Goal: Task Accomplishment & Management: Manage account settings

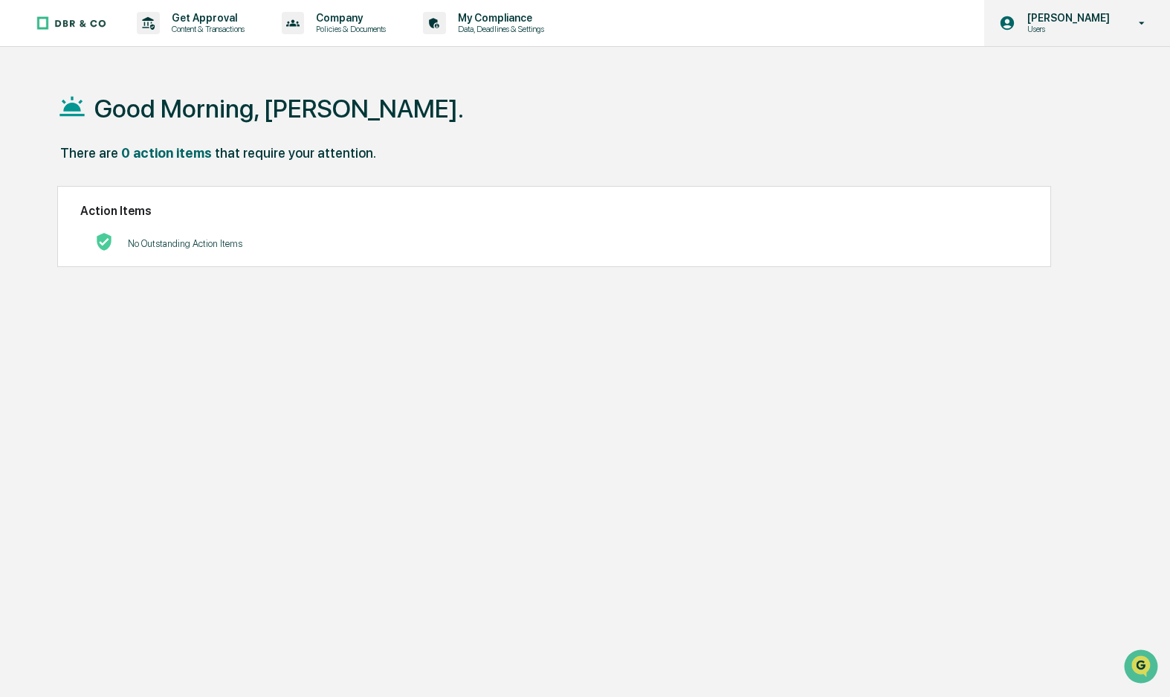
click at [1075, 21] on p "[PERSON_NAME]" at bounding box center [1067, 18] width 102 height 12
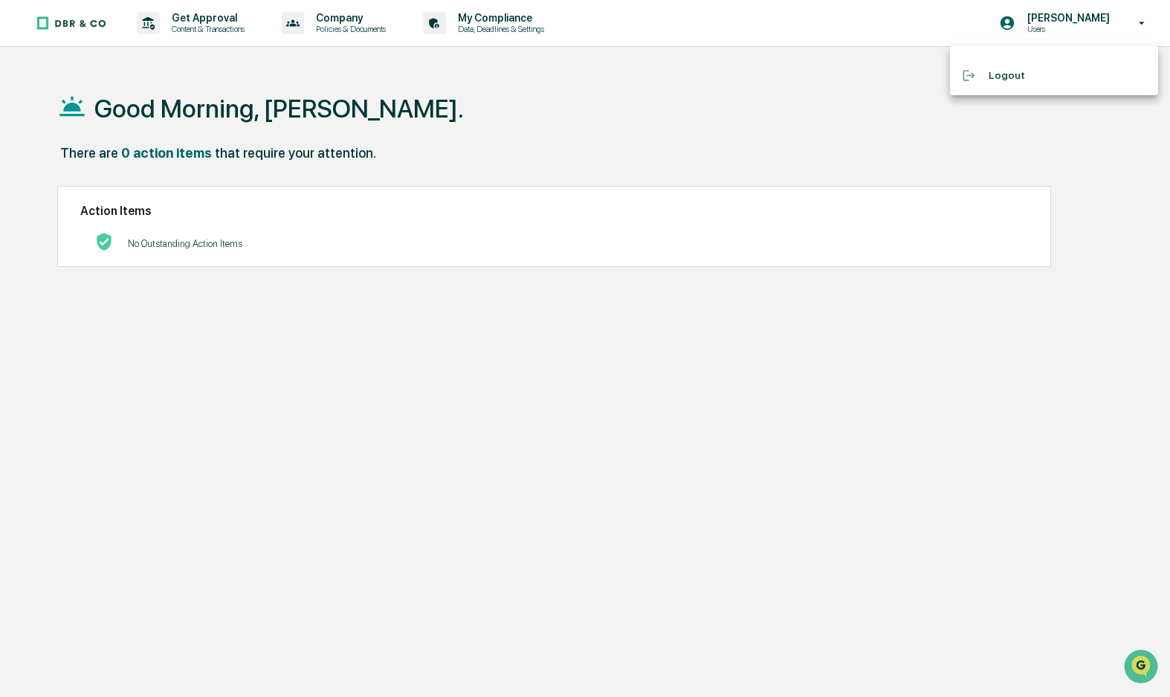
click at [498, 16] on div at bounding box center [585, 348] width 1170 height 697
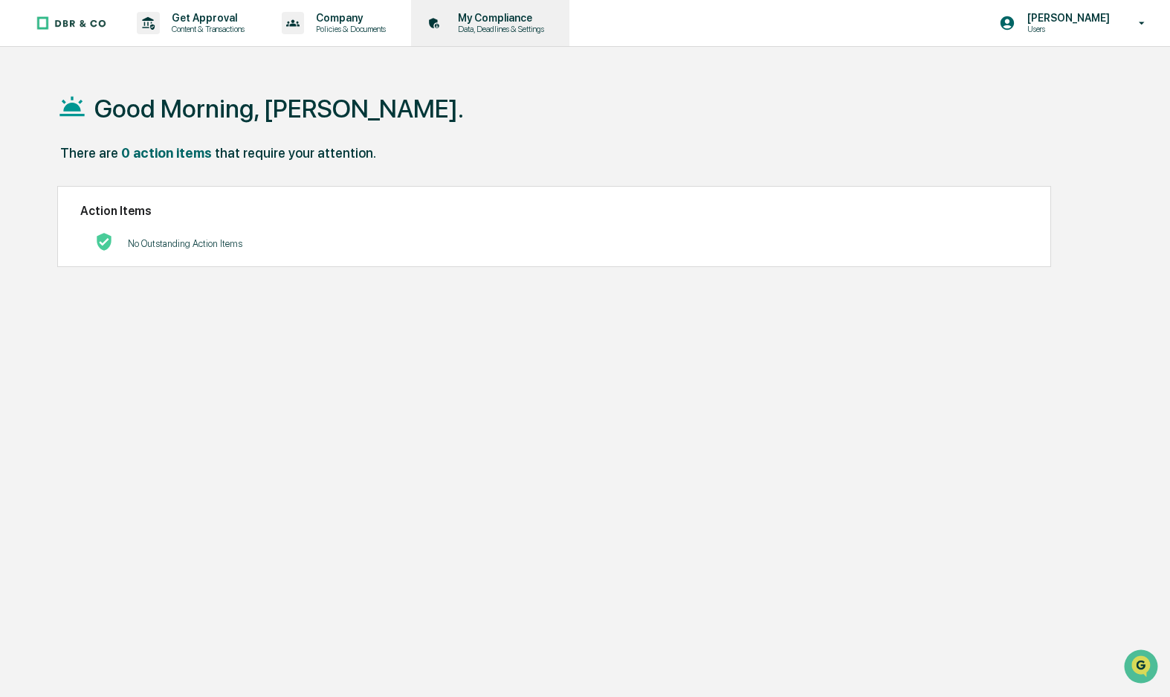
click at [438, 23] on icon at bounding box center [433, 23] width 9 height 10
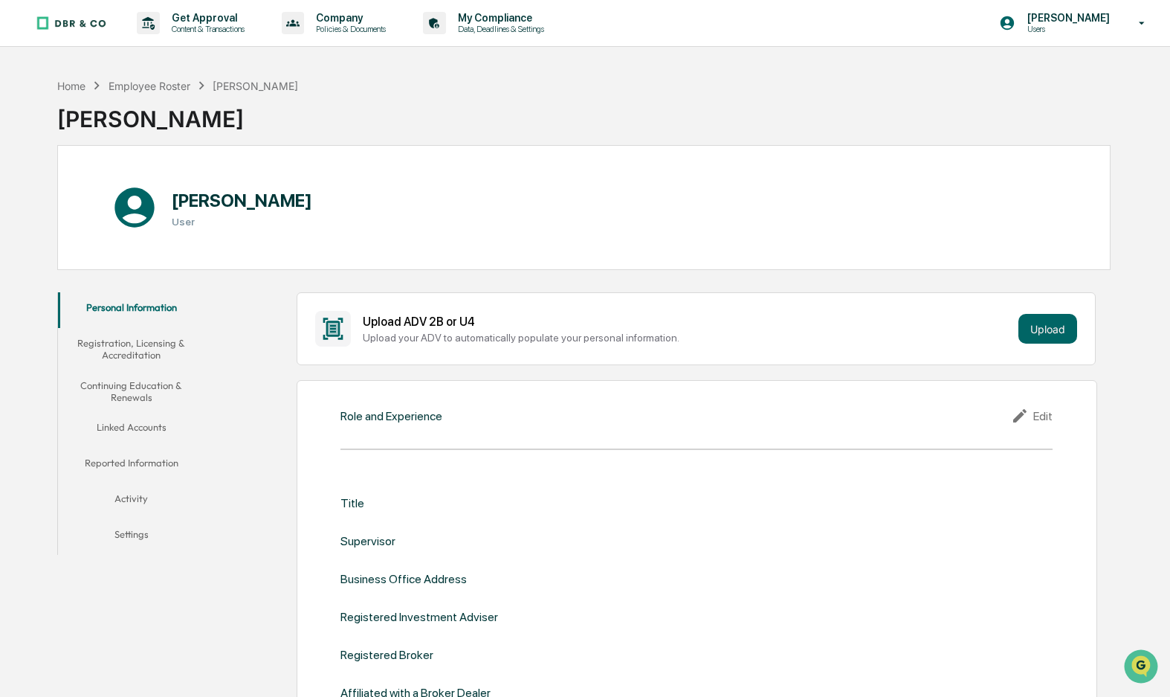
click at [135, 425] on button "Linked Accounts" at bounding box center [131, 430] width 146 height 36
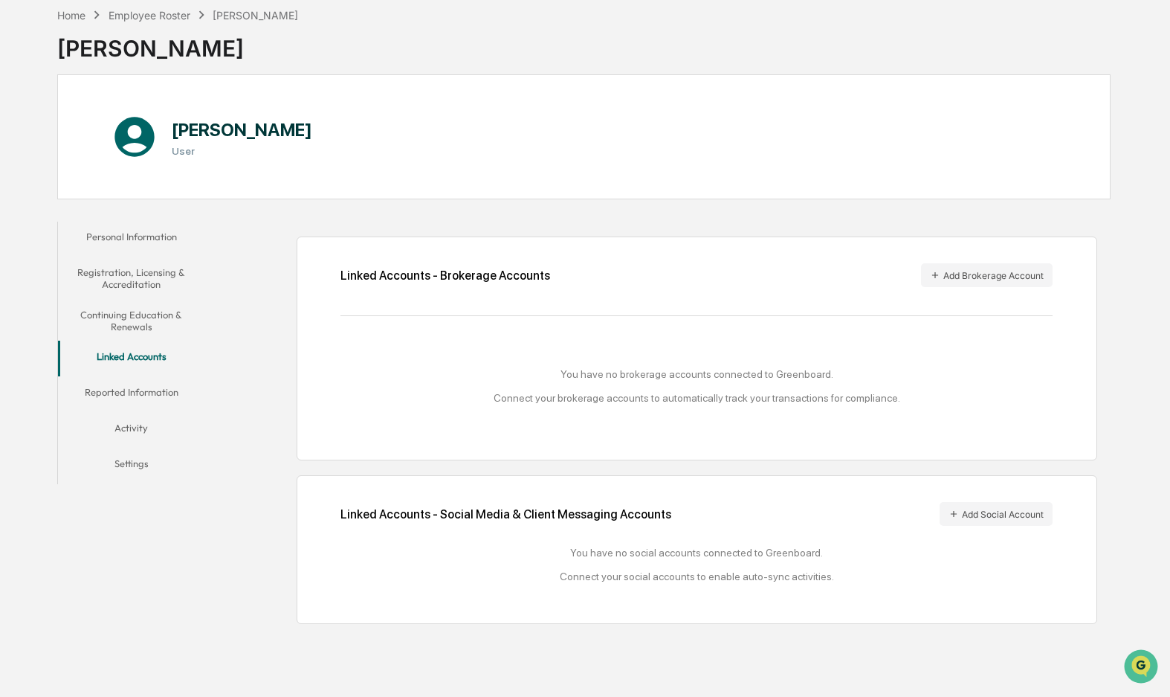
scroll to position [86, 0]
click at [979, 265] on button "Add Brokerage Account" at bounding box center [987, 275] width 132 height 24
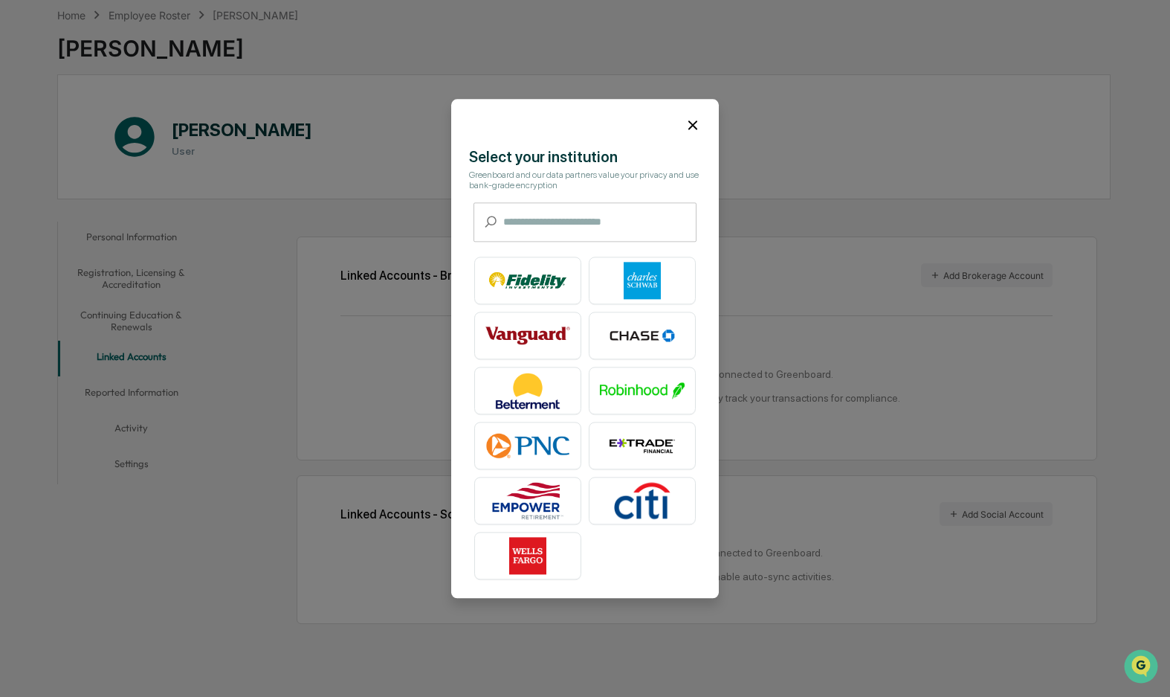
click at [690, 126] on icon at bounding box center [693, 125] width 16 height 16
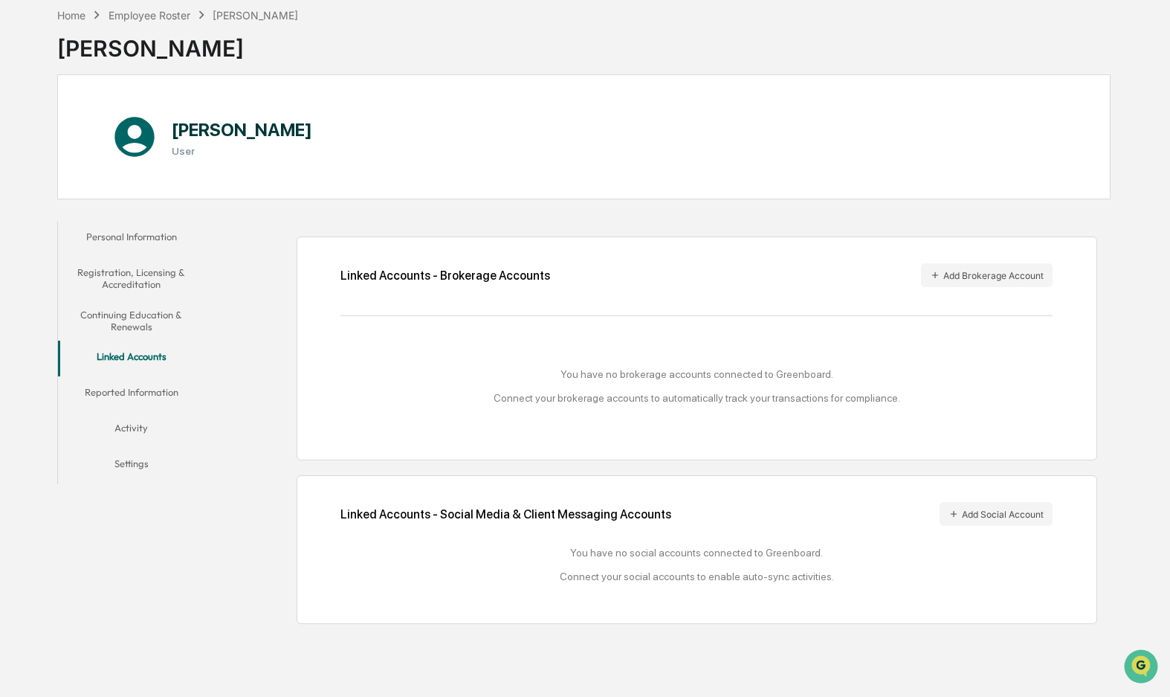
click at [129, 414] on button "Activity" at bounding box center [131, 431] width 146 height 36
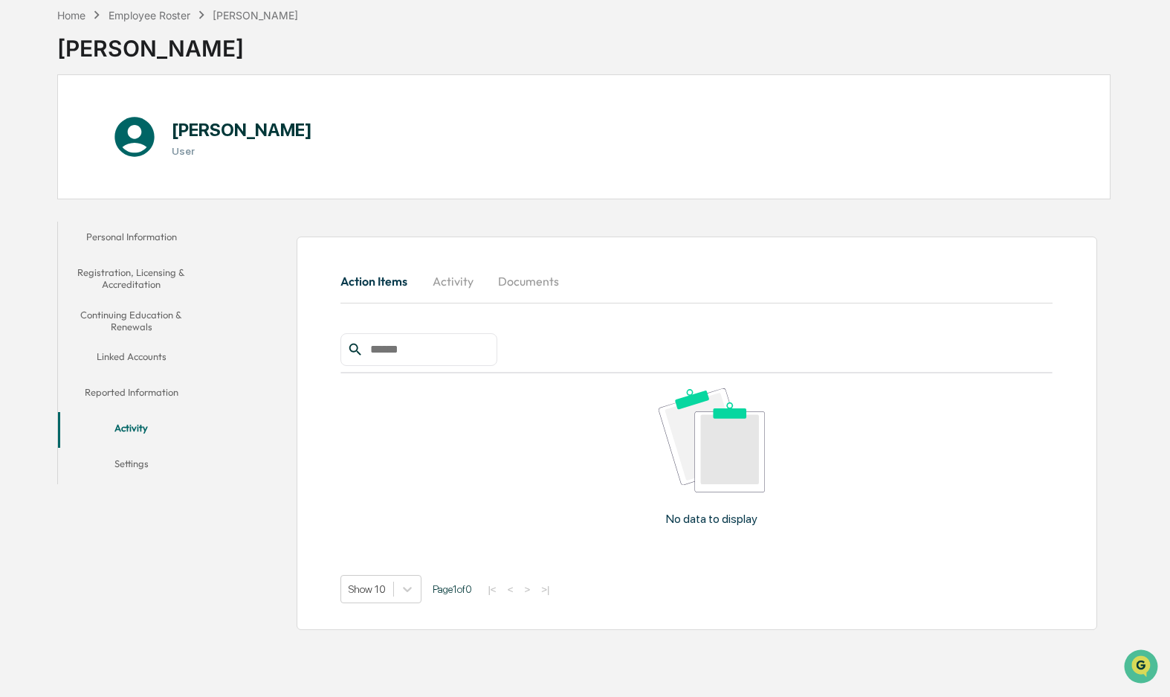
click at [128, 450] on button "Settings" at bounding box center [131, 466] width 146 height 36
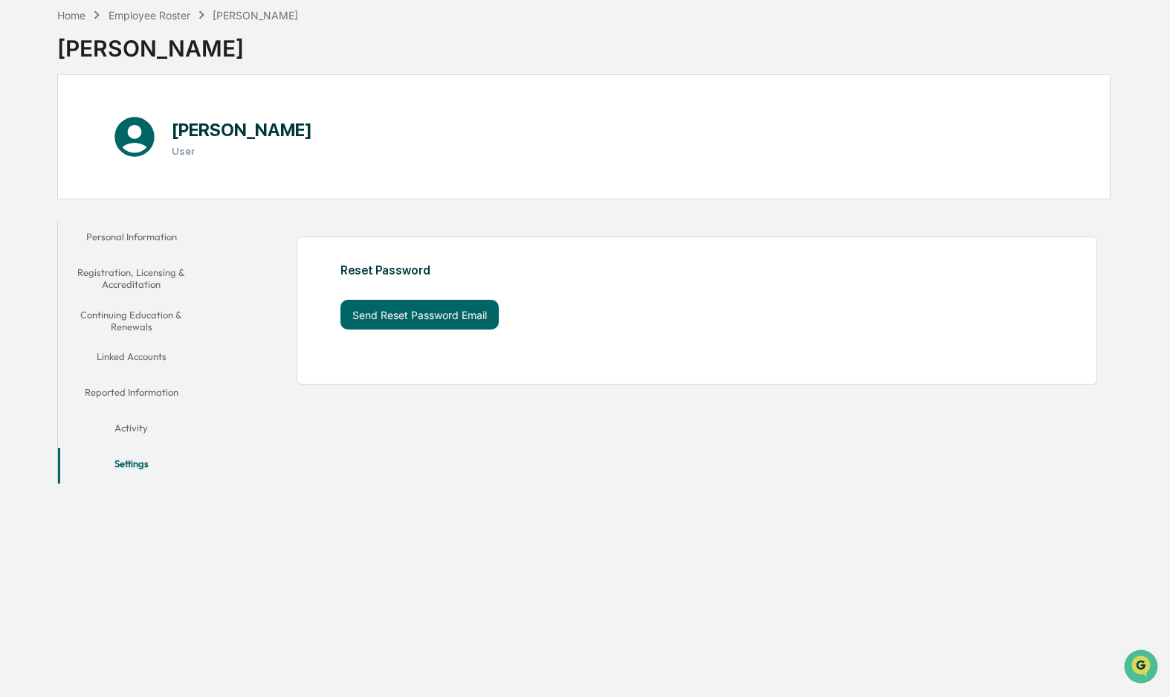
click at [125, 308] on button "Continuing Education & Renewals" at bounding box center [131, 321] width 146 height 42
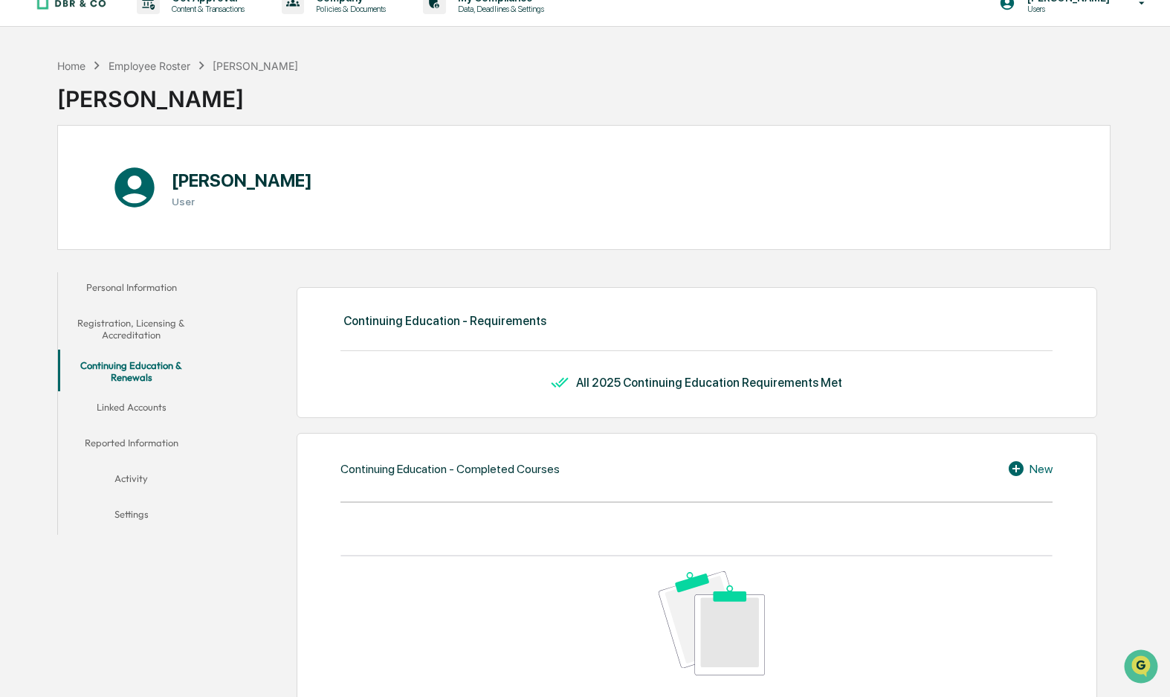
scroll to position [17, 0]
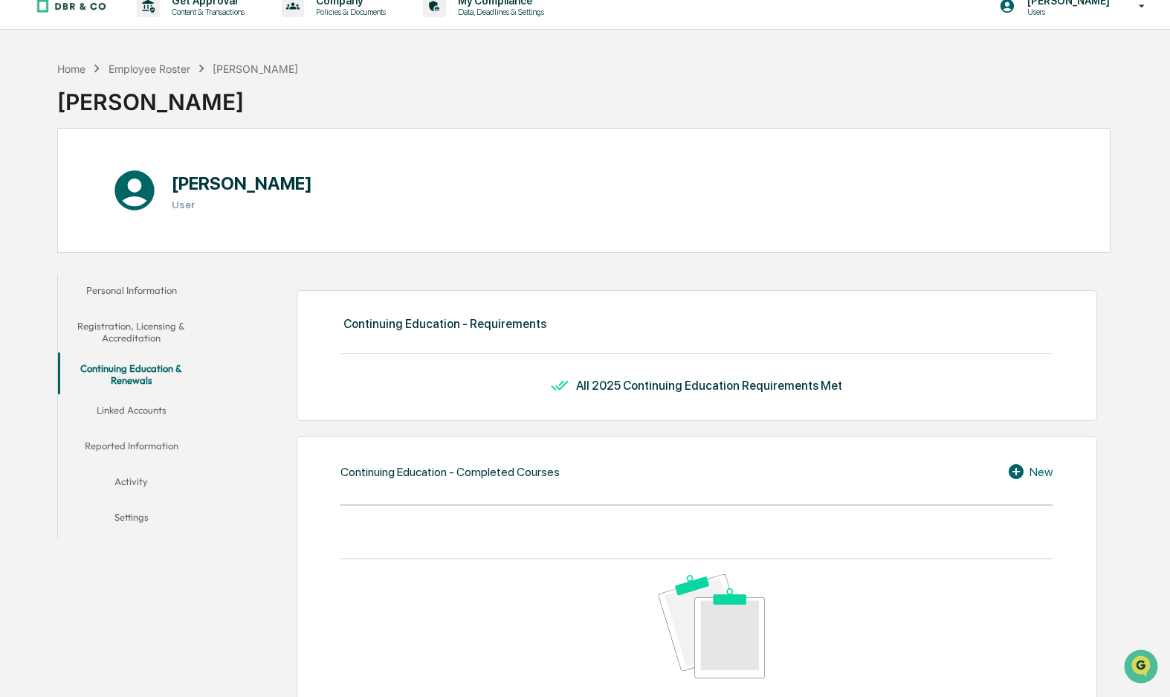
click at [132, 328] on button "Registration, Licensing & Accreditation" at bounding box center [131, 332] width 146 height 42
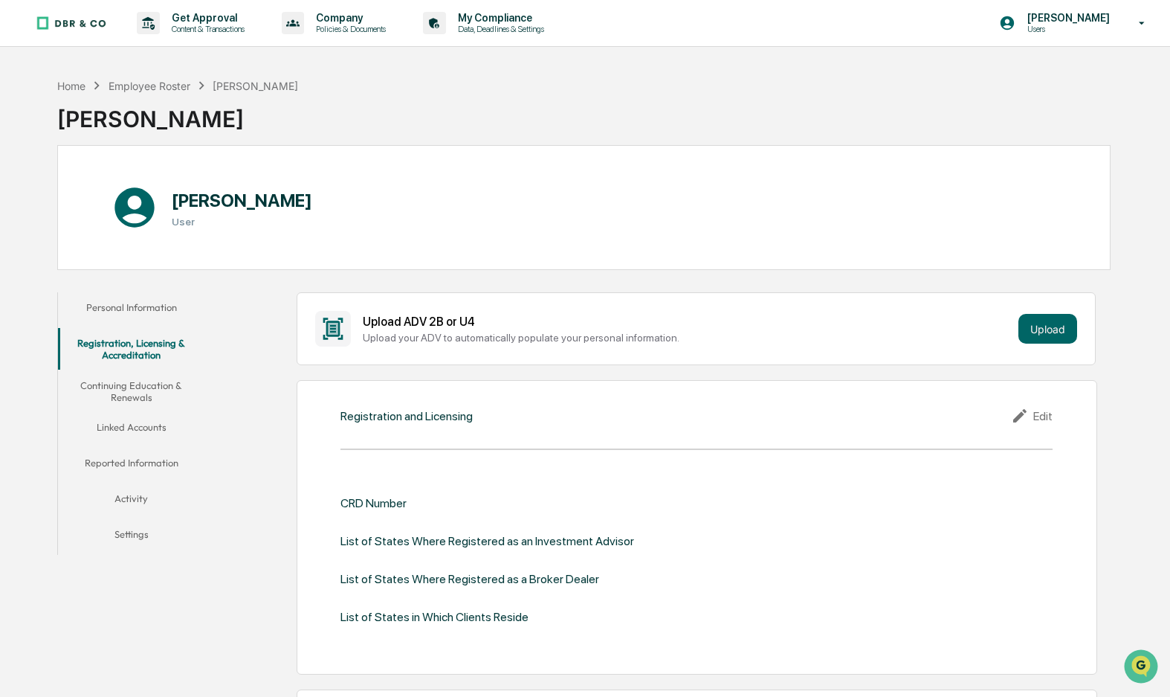
click at [133, 306] on button "Personal Information" at bounding box center [131, 310] width 146 height 36
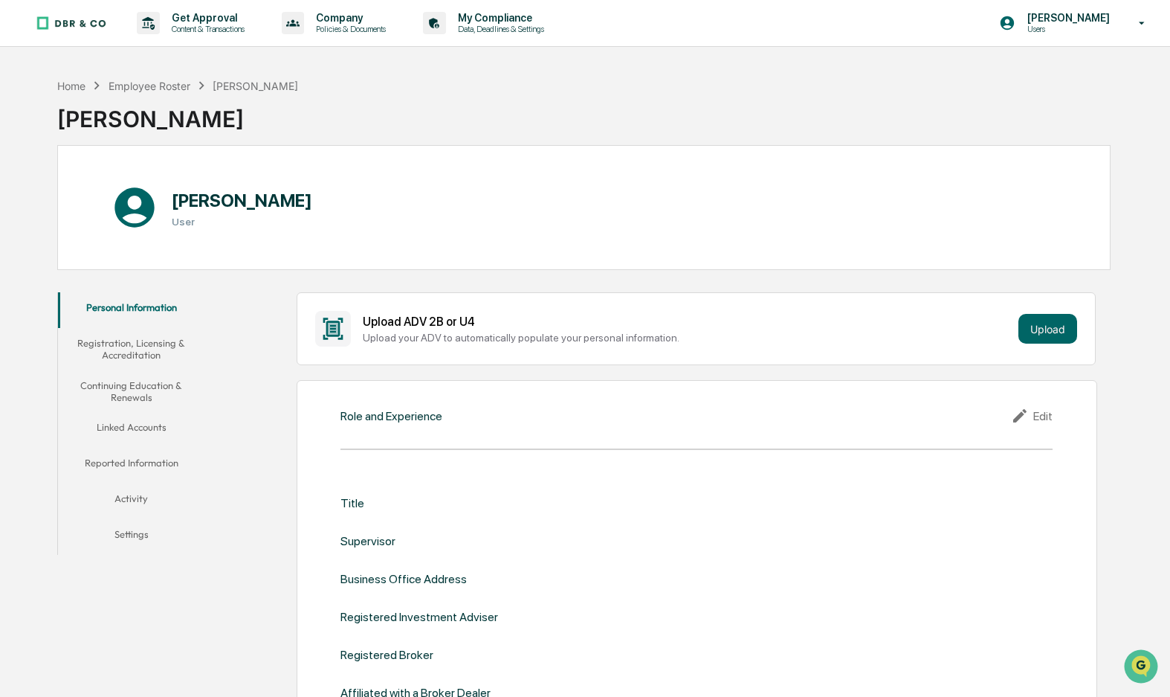
click at [128, 345] on button "Registration, Licensing & Accreditation" at bounding box center [131, 349] width 146 height 42
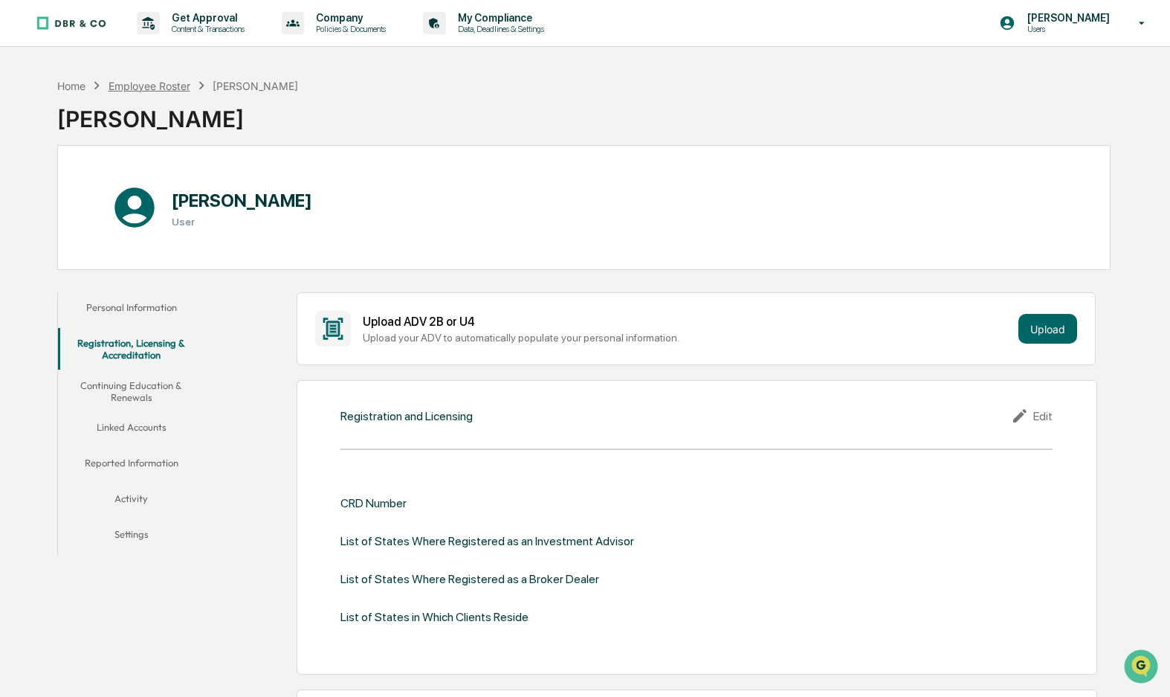
click at [145, 83] on div "Employee Roster" at bounding box center [150, 86] width 82 height 13
click at [1105, 22] on p "[PERSON_NAME]" at bounding box center [1067, 18] width 102 height 12
click at [1077, 16] on div at bounding box center [585, 348] width 1170 height 697
click at [512, 24] on p "Data, Deadlines & Settings" at bounding box center [499, 29] width 106 height 10
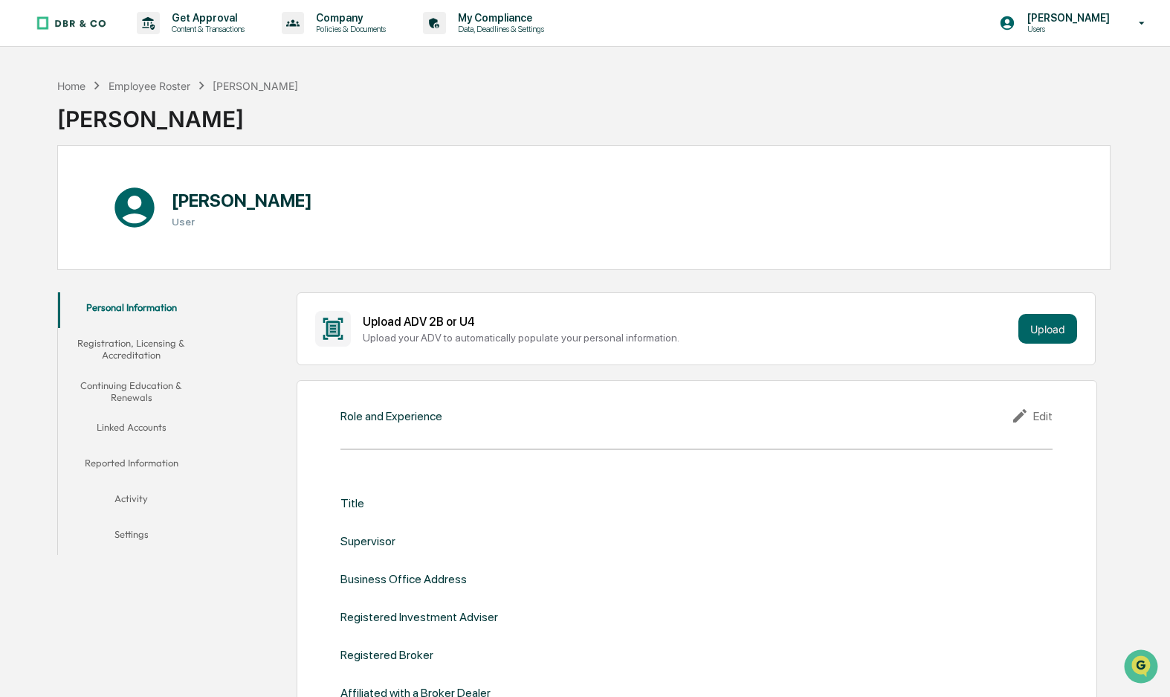
click at [129, 431] on button "Linked Accounts" at bounding box center [131, 430] width 146 height 36
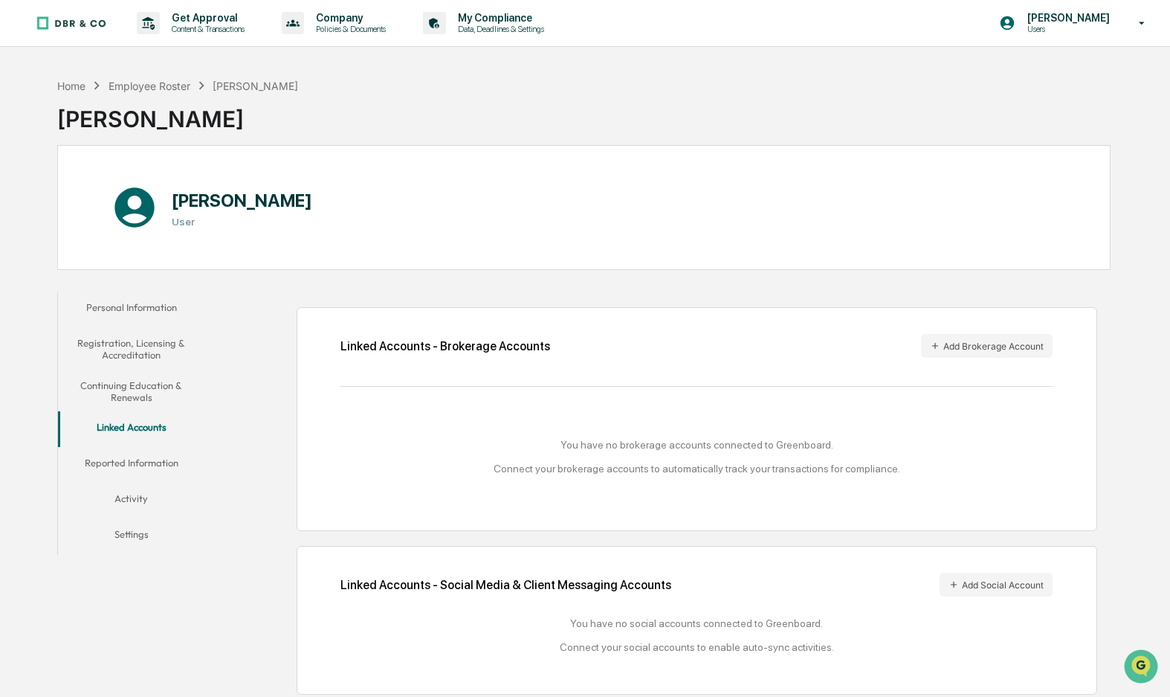
click at [117, 305] on button "Personal Information" at bounding box center [131, 310] width 146 height 36
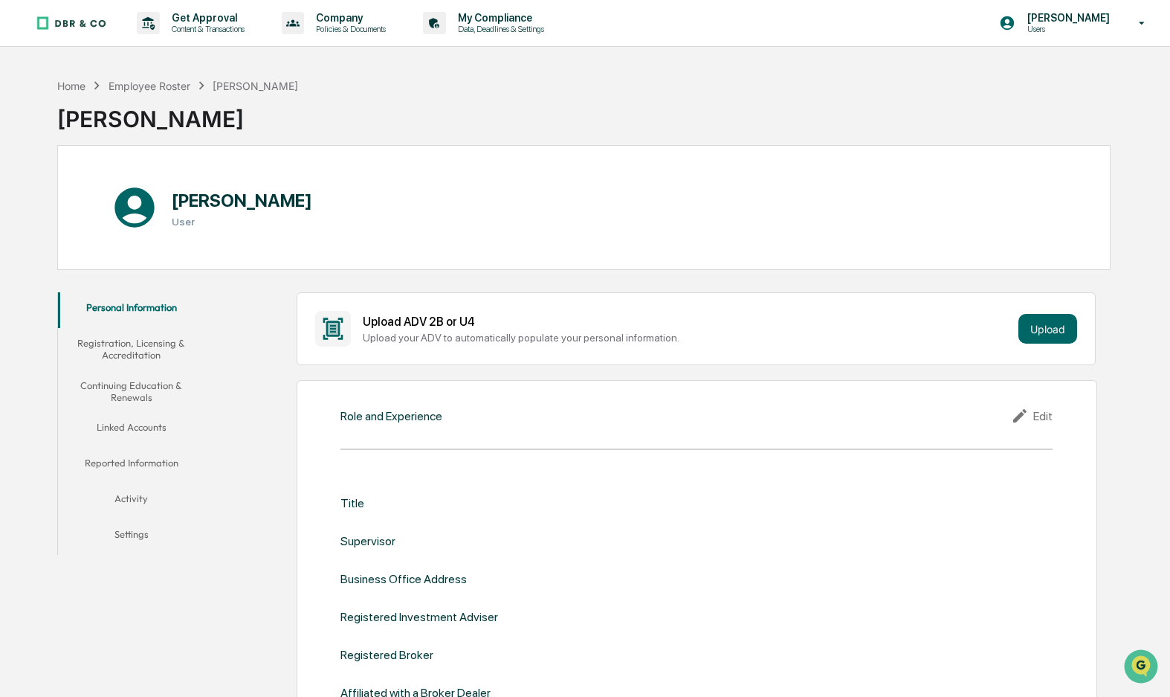
click at [115, 350] on button "Registration, Licensing & Accreditation" at bounding box center [131, 349] width 146 height 42
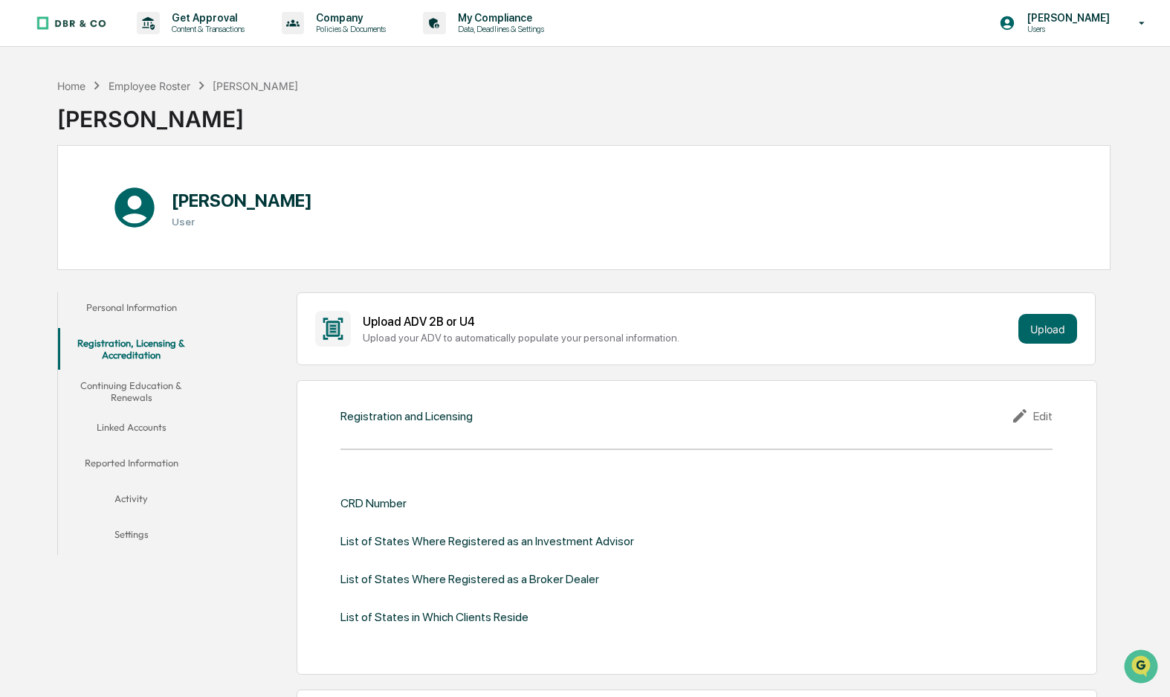
click at [156, 312] on button "Personal Information" at bounding box center [131, 310] width 146 height 36
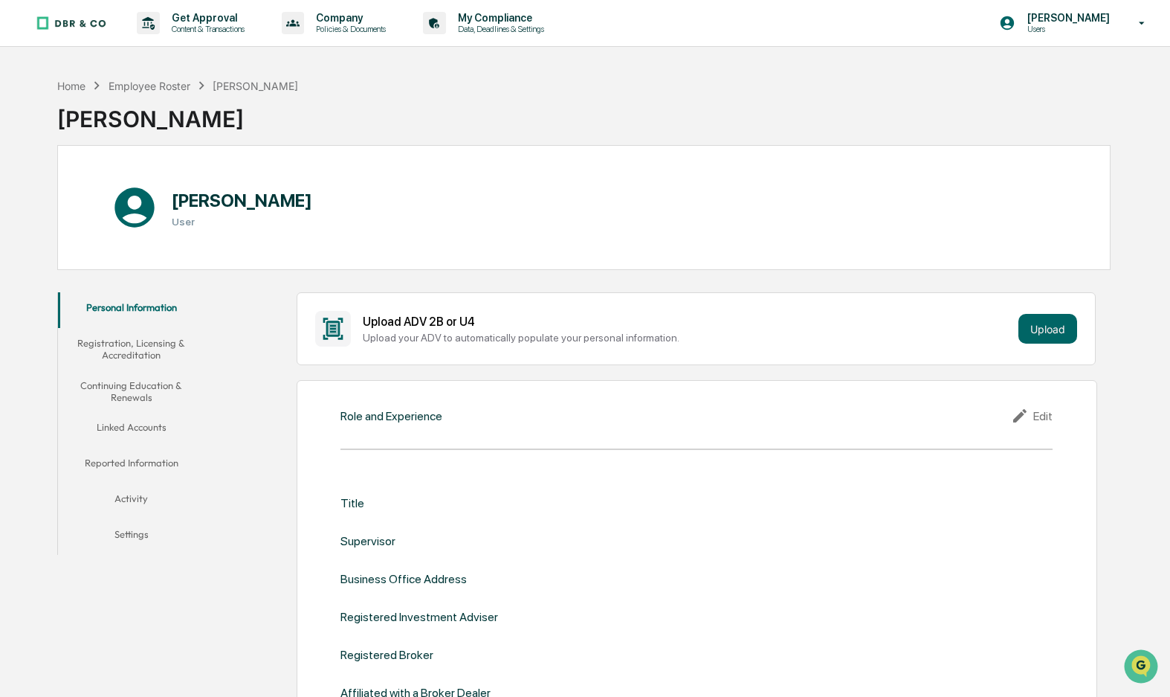
click at [123, 391] on button "Continuing Education & Renewals" at bounding box center [131, 391] width 146 height 42
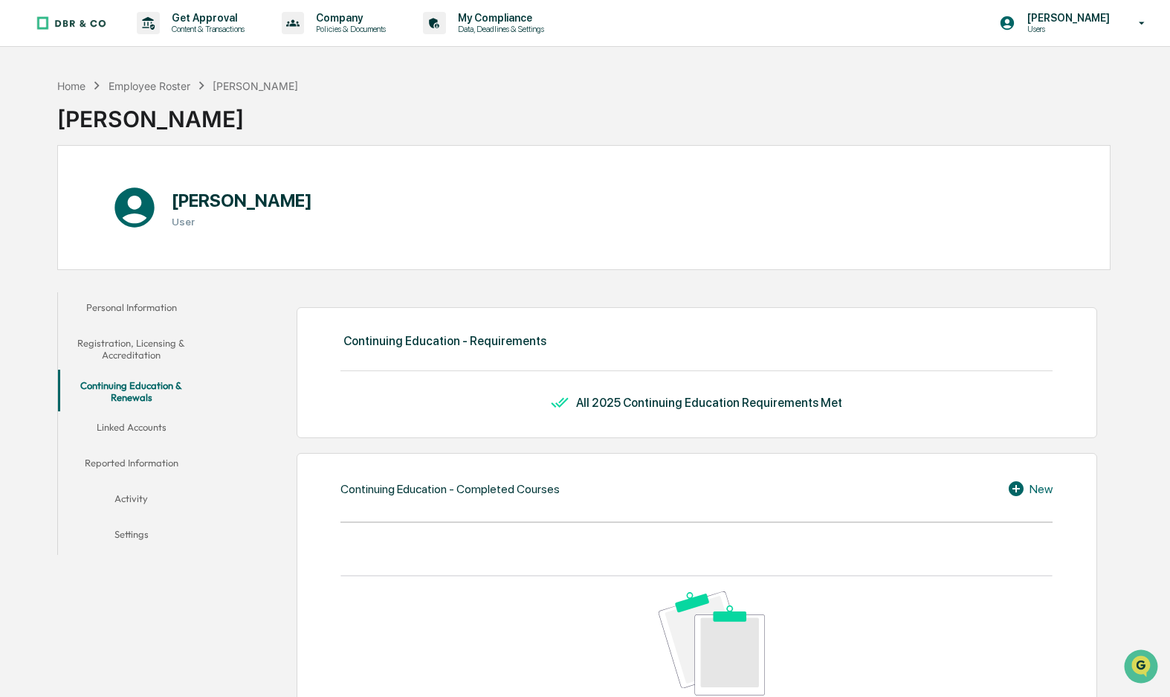
click at [127, 307] on button "Personal Information" at bounding box center [131, 310] width 146 height 36
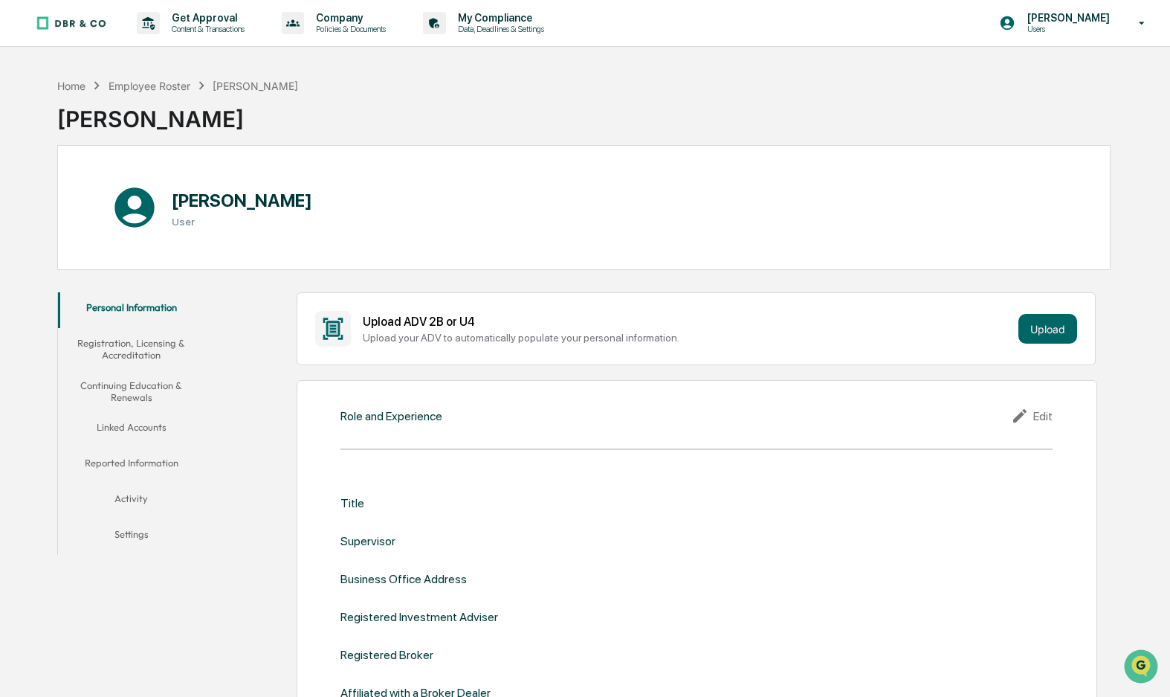
click at [119, 350] on button "Registration, Licensing & Accreditation" at bounding box center [131, 349] width 146 height 42
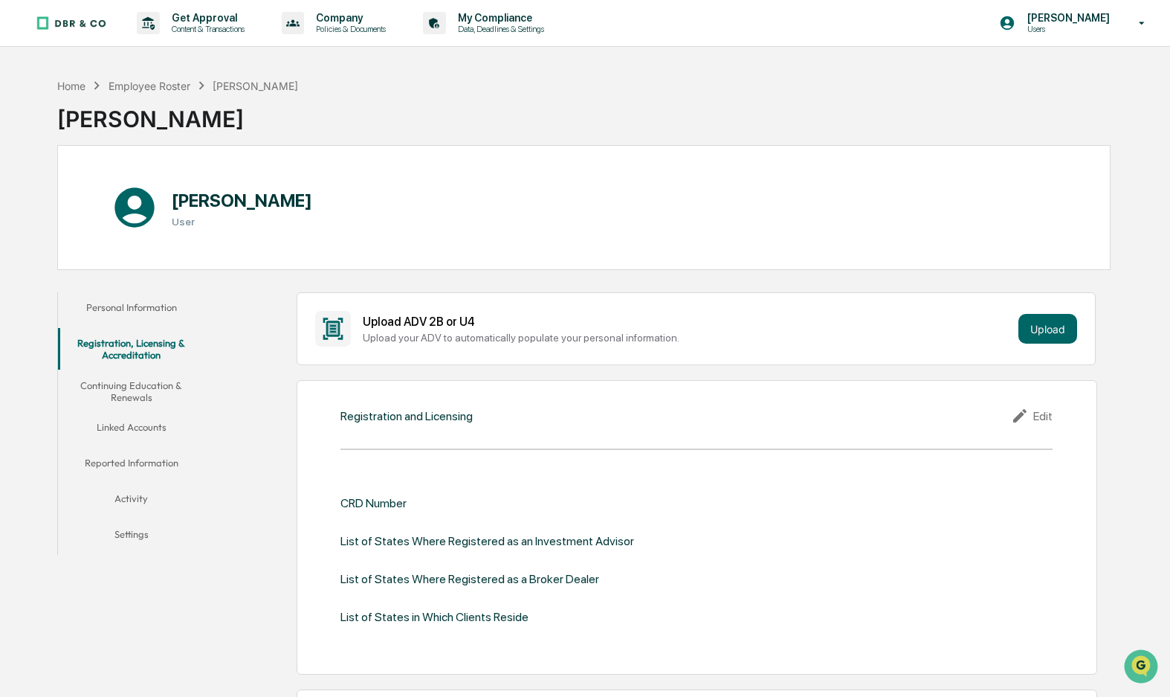
click at [133, 392] on button "Continuing Education & Renewals" at bounding box center [131, 391] width 146 height 42
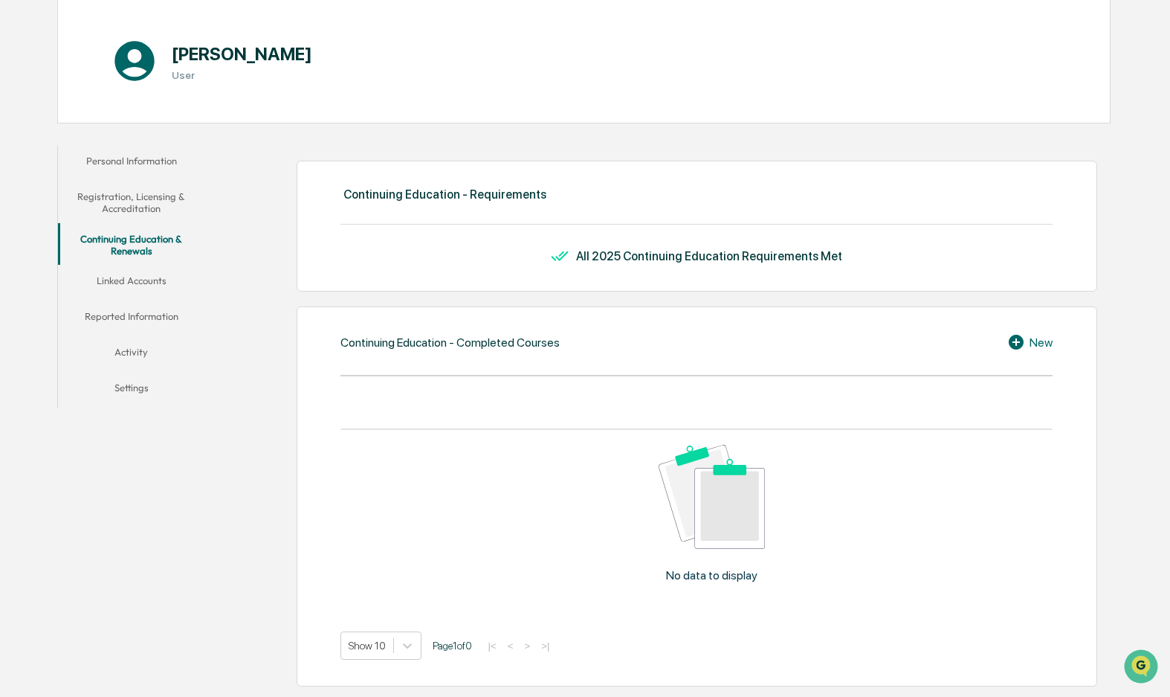
scroll to position [38, 0]
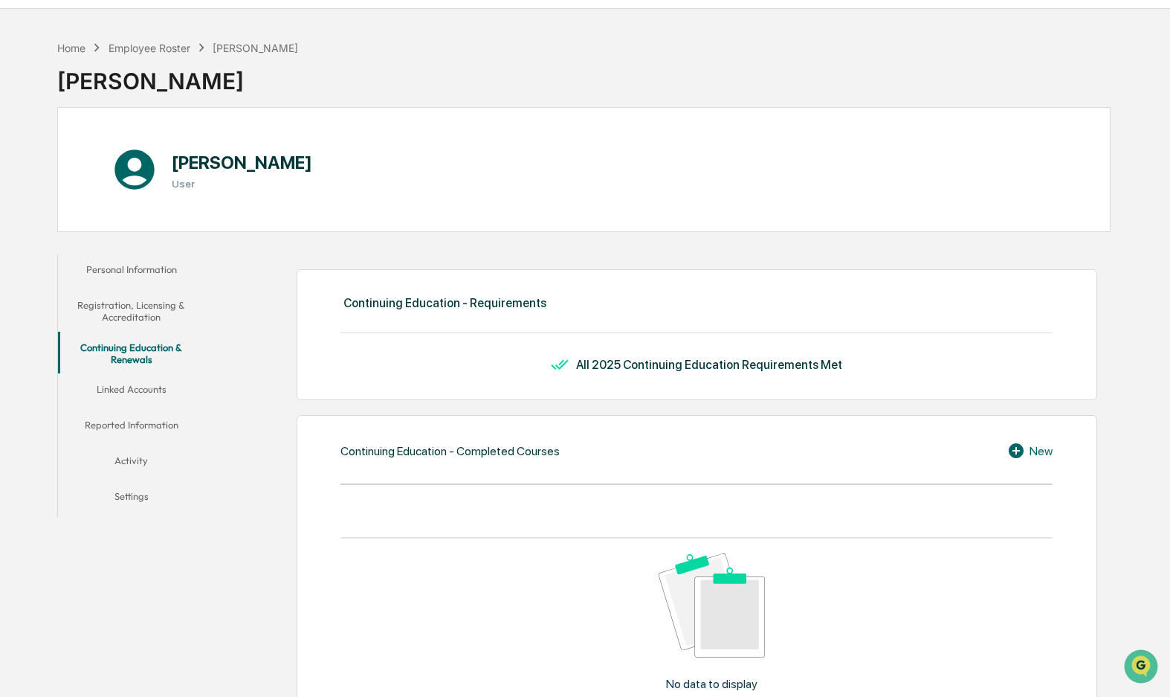
click at [134, 387] on button "Linked Accounts" at bounding box center [131, 392] width 146 height 36
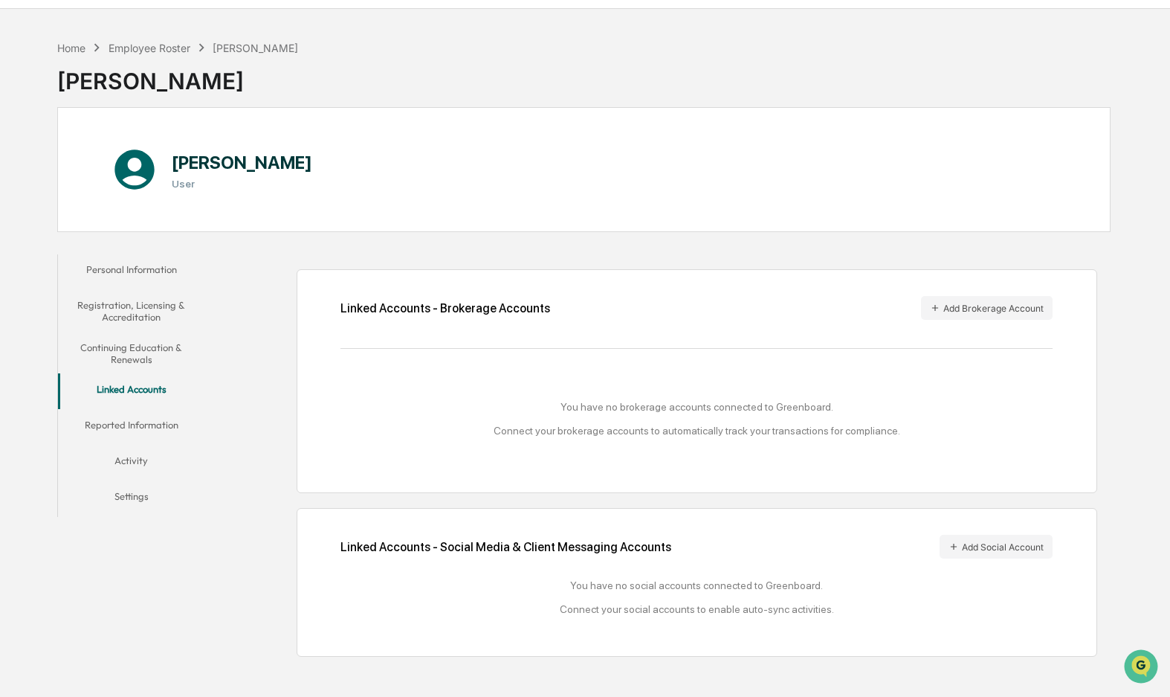
click at [159, 422] on button "Reported Information" at bounding box center [131, 428] width 146 height 36
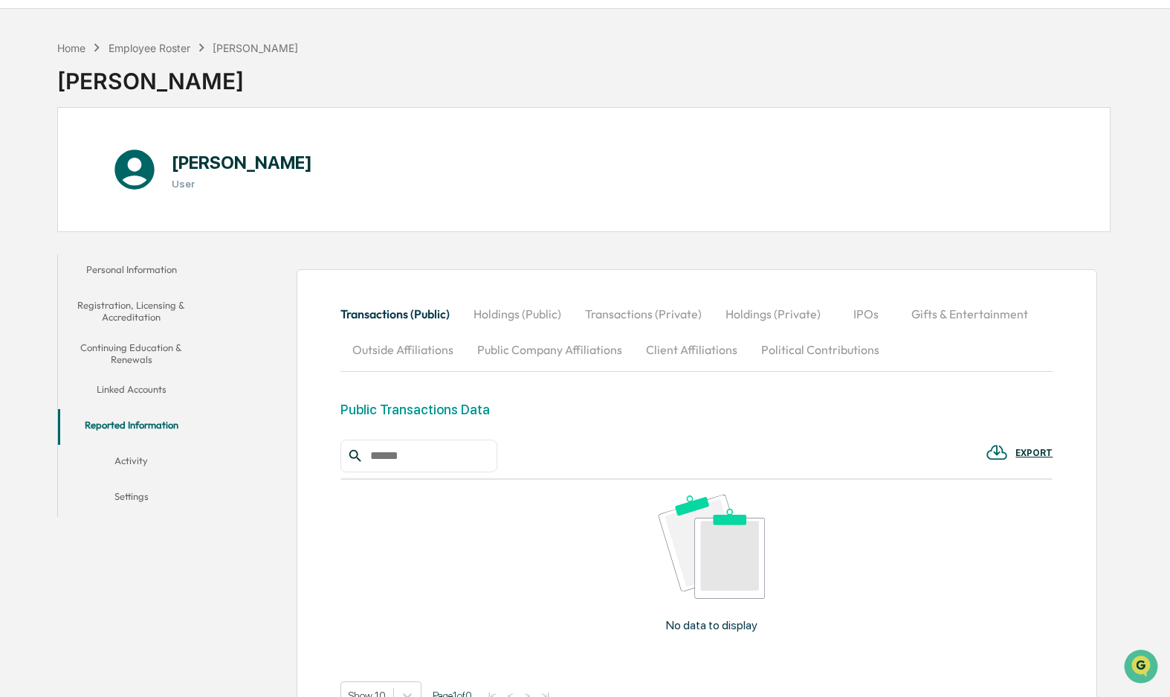
click at [139, 346] on button "Continuing Education & Renewals" at bounding box center [131, 353] width 146 height 42
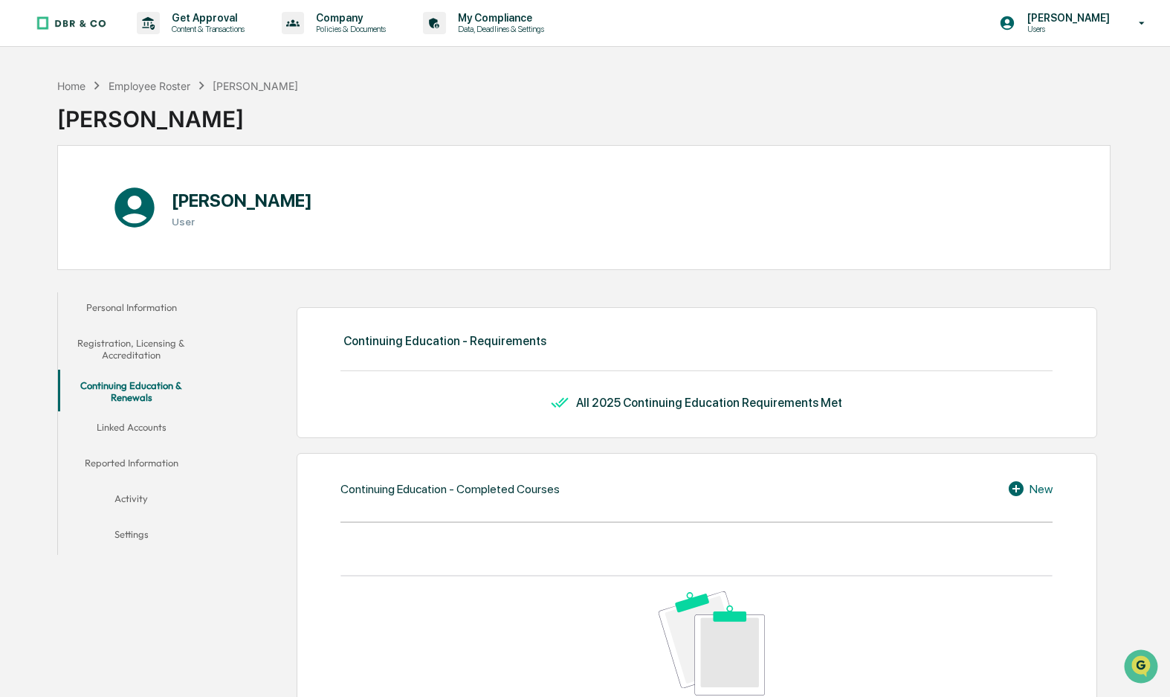
click at [151, 457] on button "Reported Information" at bounding box center [131, 466] width 146 height 36
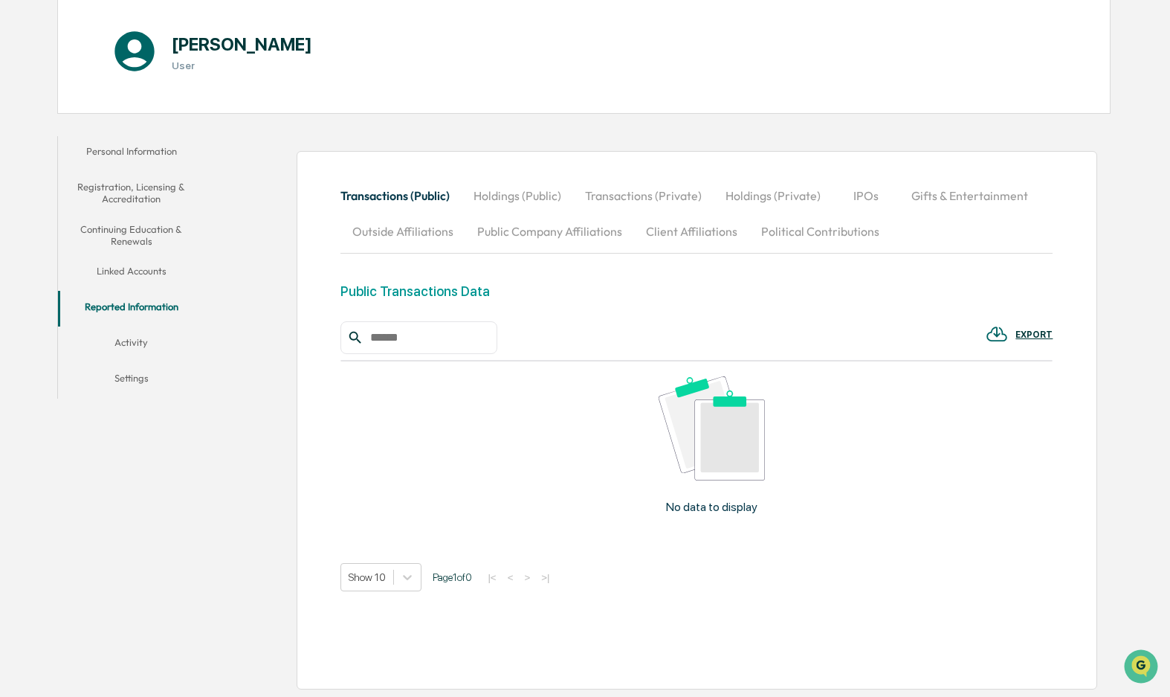
scroll to position [200, 0]
click at [120, 172] on button "Registration, Licensing & Accreditation" at bounding box center [131, 193] width 146 height 42
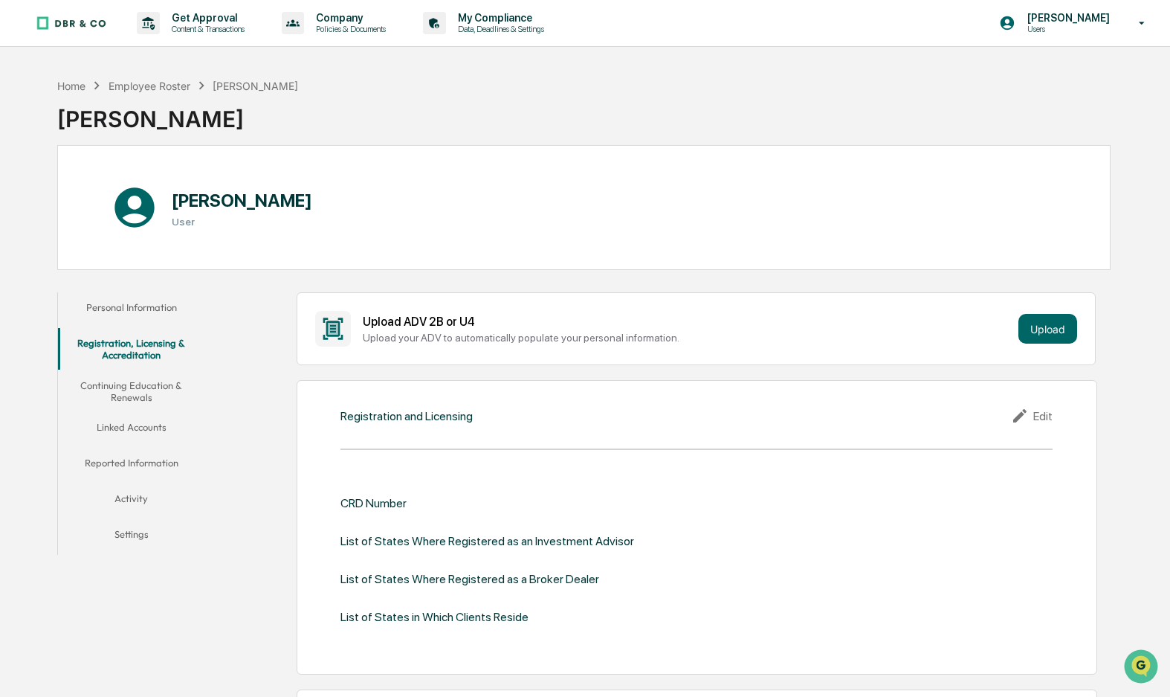
click at [132, 308] on button "Personal Information" at bounding box center [131, 310] width 146 height 36
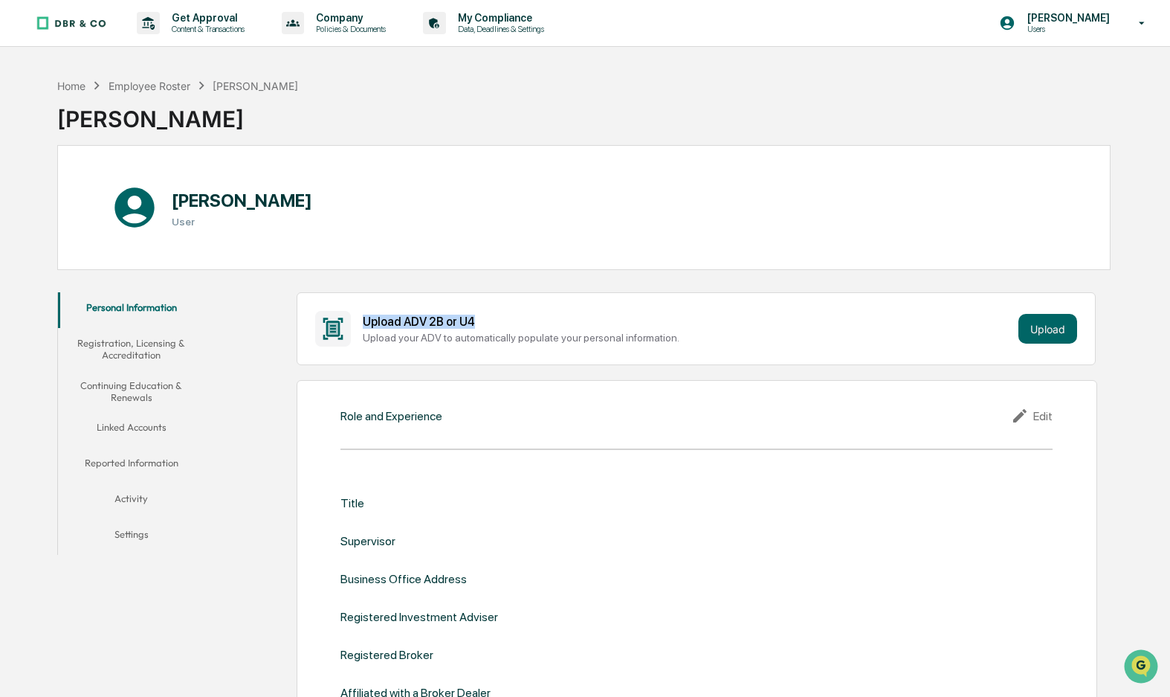
drag, startPoint x: 590, startPoint y: 246, endPoint x: 492, endPoint y: 329, distance: 128.2
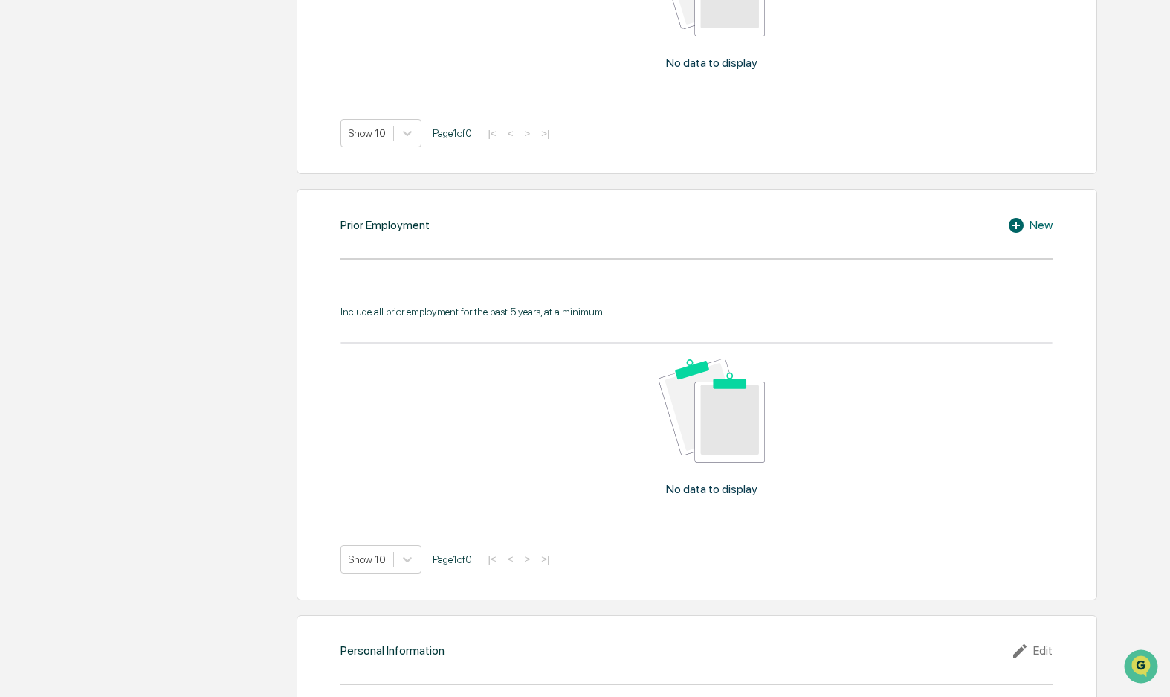
scroll to position [1053, 0]
